Goal: Task Accomplishment & Management: Use online tool/utility

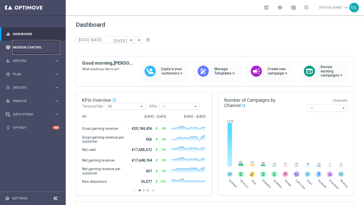
click at [41, 46] on link "Mission Control" at bounding box center [36, 47] width 47 height 13
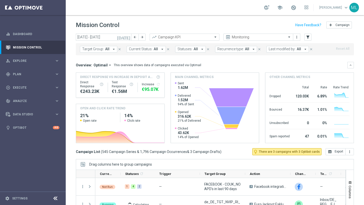
click at [129, 37] on icon "[DATE]" at bounding box center [124, 37] width 14 height 5
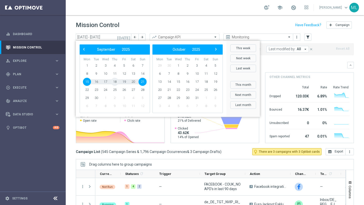
click at [116, 81] on span "18" at bounding box center [115, 82] width 8 height 8
type input "[DATE] - [DATE]"
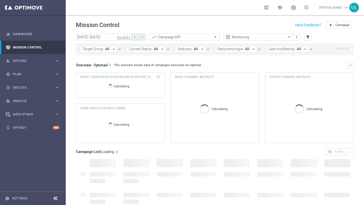
click at [112, 50] on icon "arrow_drop_down" at bounding box center [114, 49] width 5 height 5
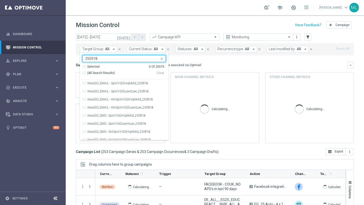
click at [84, 73] on div "(All Search Results)" at bounding box center [119, 73] width 74 height 4
type input "250918"
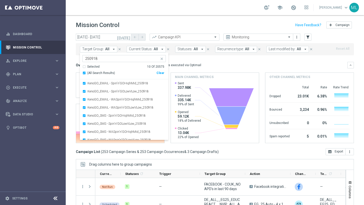
click at [182, 60] on mini-dashboard "Overview: Optimail arrow_drop_down This overview shows data of campaigns execut…" at bounding box center [215, 101] width 278 height 93
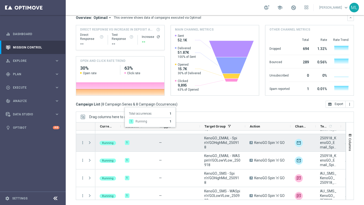
scroll to position [72, 0]
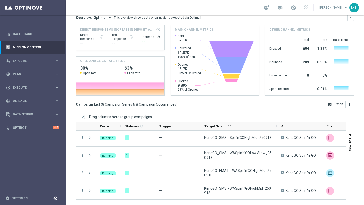
drag, startPoint x: 245, startPoint y: 125, endPoint x: 278, endPoint y: 125, distance: 33.1
click at [278, 125] on div at bounding box center [277, 127] width 2 height 8
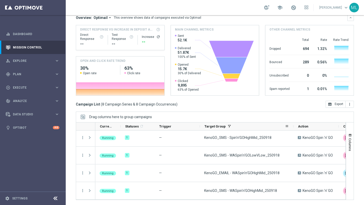
drag, startPoint x: 278, startPoint y: 125, endPoint x: 293, endPoint y: 124, distance: 14.7
click at [293, 124] on div at bounding box center [294, 127] width 2 height 8
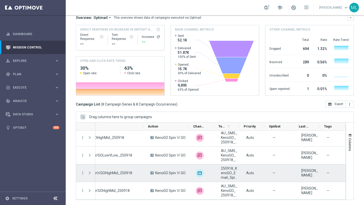
scroll to position [0, 0]
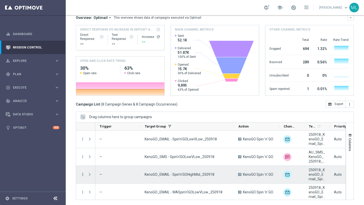
click at [82, 174] on icon "more_vert" at bounding box center [82, 174] width 5 height 5
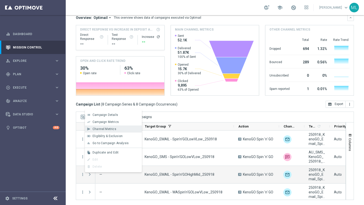
click at [106, 130] on span "Channel Metrics" at bounding box center [105, 129] width 24 height 4
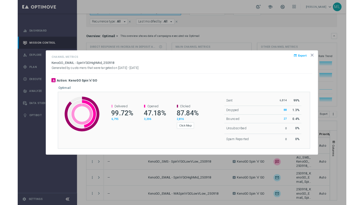
scroll to position [58, 0]
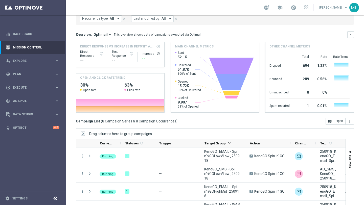
scroll to position [58, 0]
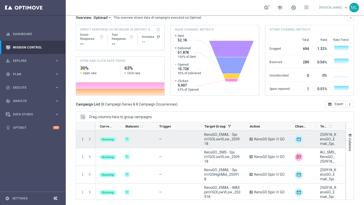
click at [81, 139] on icon "more_vert" at bounding box center [82, 139] width 5 height 5
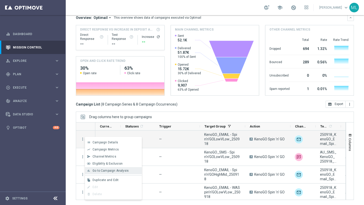
click at [104, 171] on span "Go to Campaign Analysis" at bounding box center [111, 171] width 36 height 4
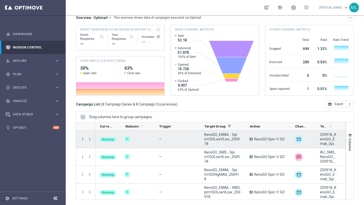
click at [83, 139] on icon "more_vert" at bounding box center [82, 139] width 5 height 5
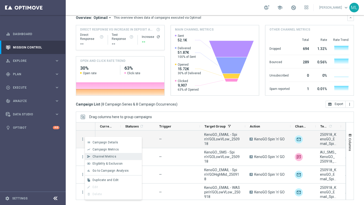
click at [99, 156] on span "Channel Metrics" at bounding box center [105, 157] width 24 height 4
